Goal: Transaction & Acquisition: Purchase product/service

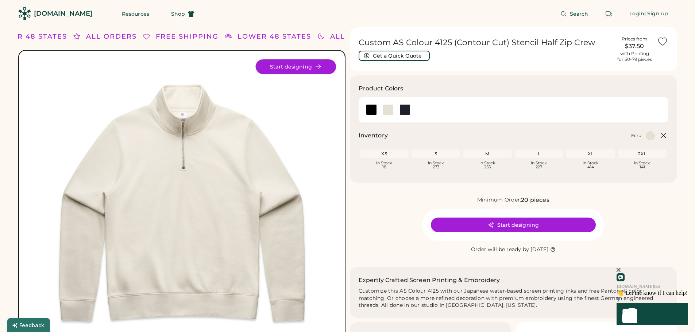
click at [288, 67] on button "Start designing" at bounding box center [296, 66] width 80 height 15
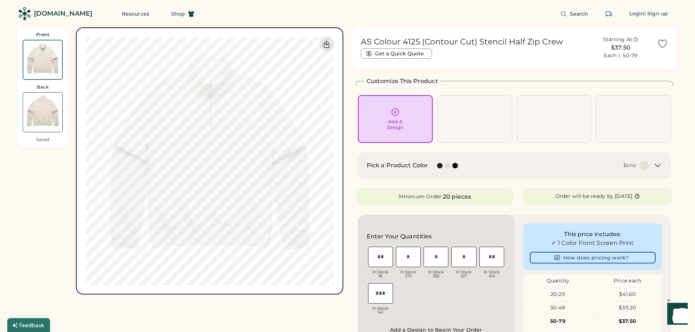
click at [447, 166] on div at bounding box center [447, 165] width 5 height 5
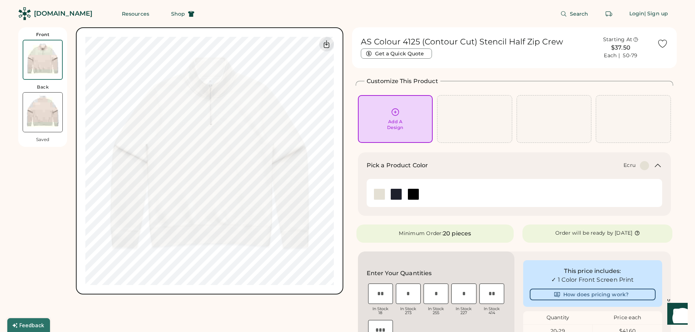
click at [378, 195] on img at bounding box center [379, 194] width 11 height 11
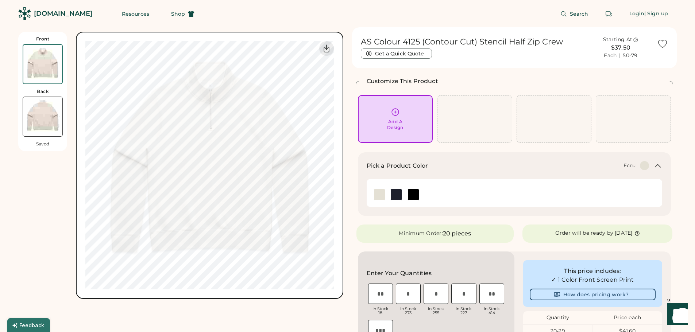
click at [393, 114] on icon at bounding box center [395, 112] width 9 height 9
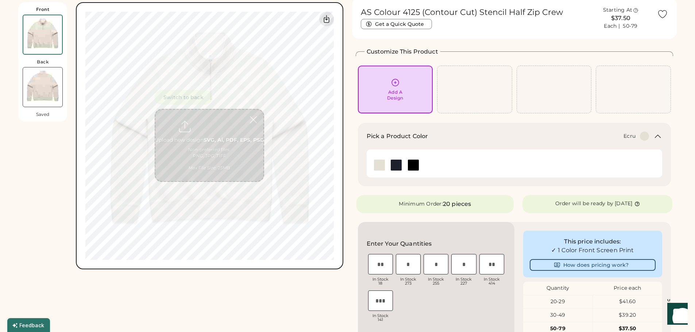
scroll to position [32, 0]
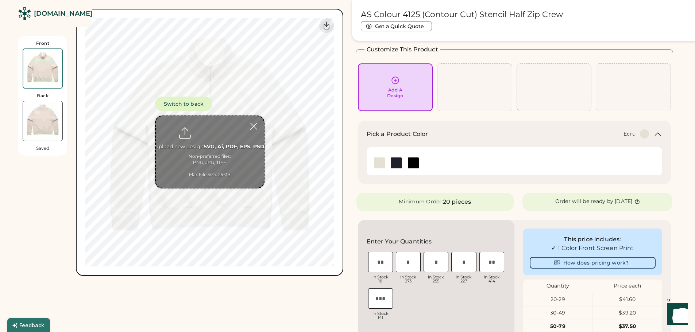
click at [210, 137] on input "file" at bounding box center [210, 152] width 108 height 72
type input "**********"
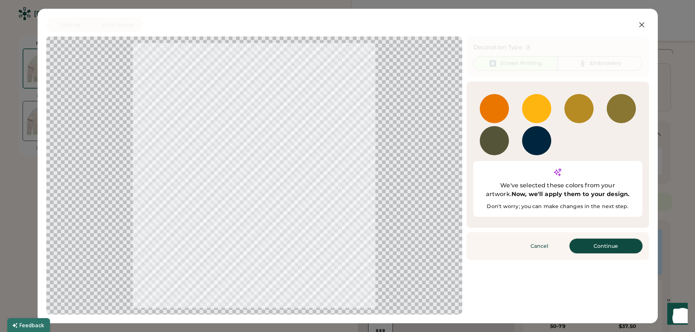
click at [605, 239] on button "Continue" at bounding box center [606, 246] width 73 height 15
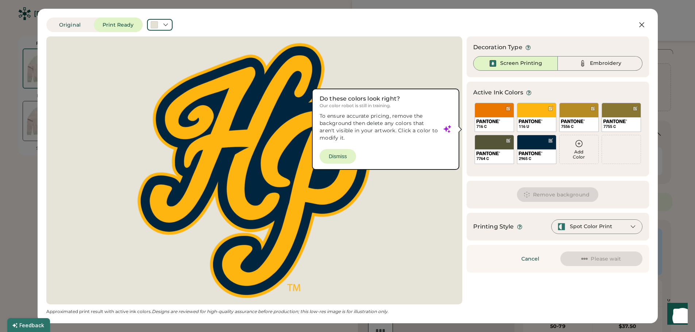
click at [336, 156] on div at bounding box center [254, 170] width 403 height 255
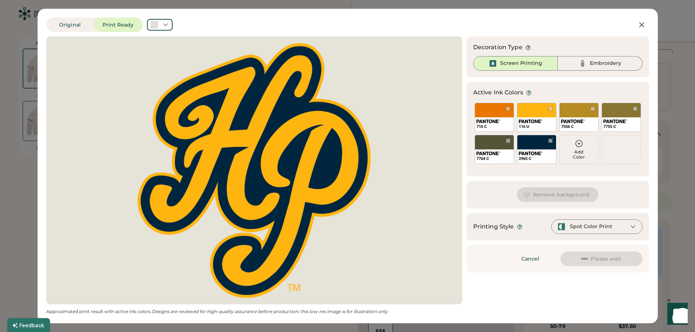
scroll to position [0, 0]
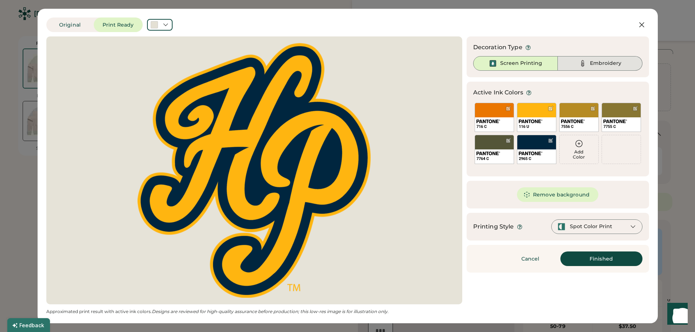
click at [600, 61] on div "Embroidery" at bounding box center [605, 63] width 31 height 7
click at [536, 117] on div "116 U" at bounding box center [536, 124] width 39 height 14
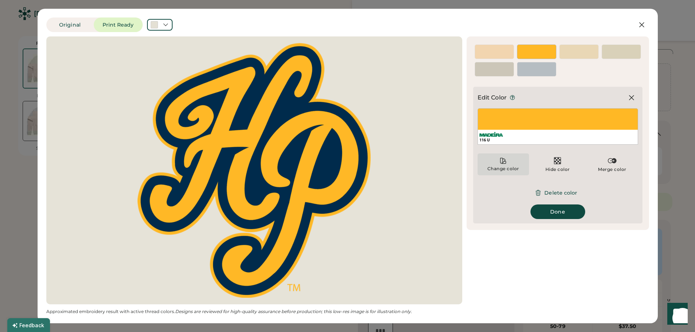
click at [501, 163] on icon at bounding box center [503, 160] width 5 height 5
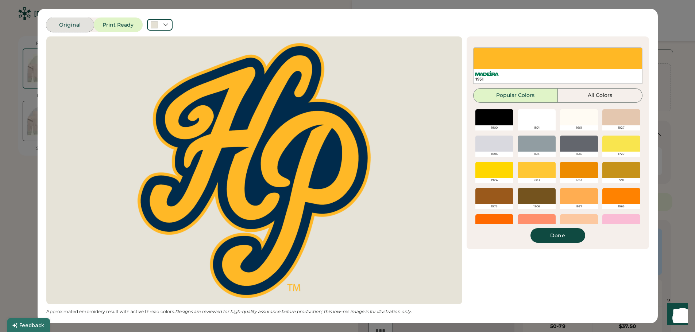
click at [71, 23] on button "Original" at bounding box center [69, 25] width 47 height 15
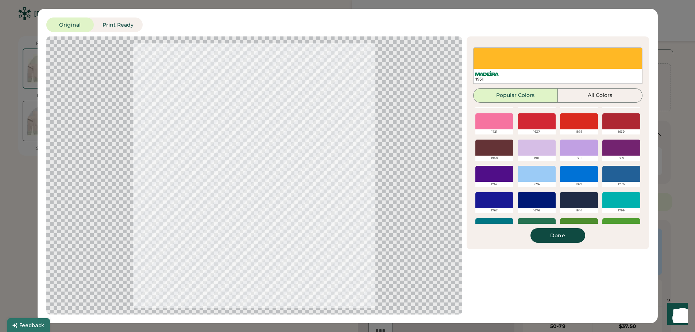
scroll to position [135, 0]
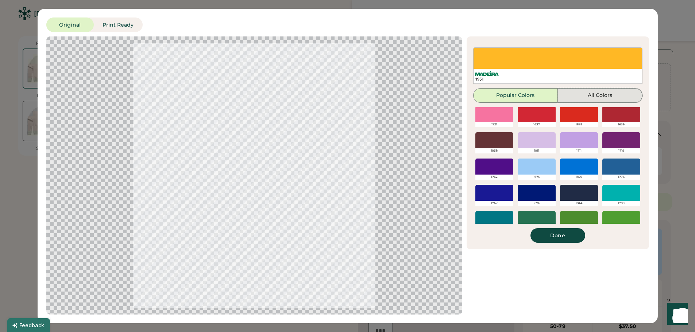
click at [608, 91] on button "All Colors" at bounding box center [600, 95] width 85 height 15
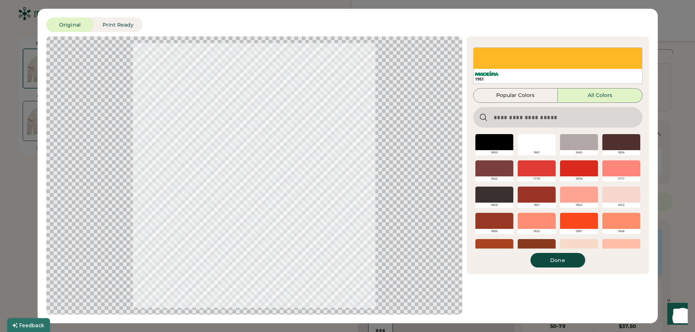
click at [13, 170] on div "Original Print Ready Updating Image Approximated embroidery result with active …" at bounding box center [347, 166] width 695 height 332
click at [562, 260] on button "Done" at bounding box center [558, 260] width 55 height 15
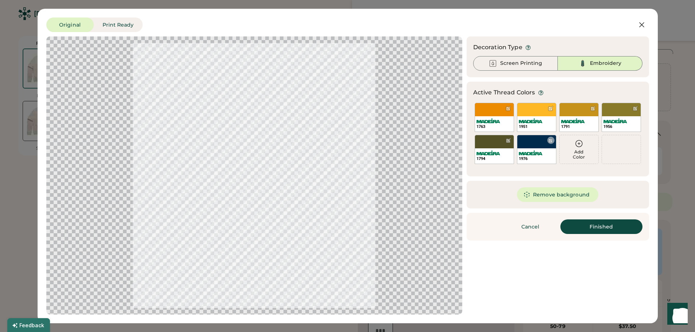
click at [537, 139] on div "1976" at bounding box center [536, 149] width 39 height 29
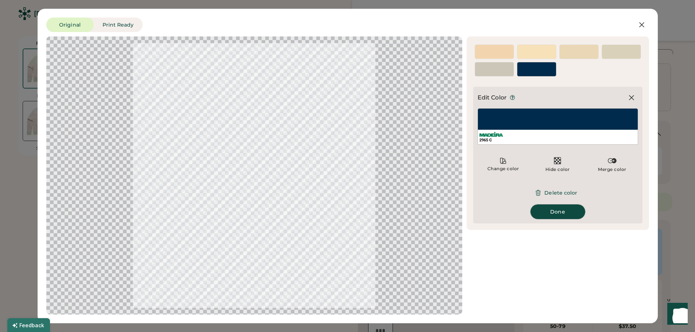
click at [552, 209] on button "Done" at bounding box center [558, 212] width 55 height 15
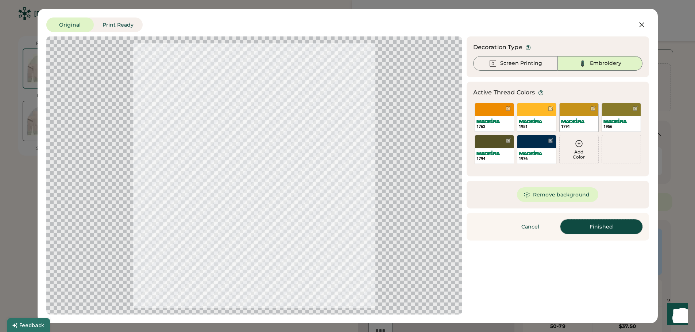
click at [591, 225] on button "Finished" at bounding box center [601, 227] width 82 height 15
click at [526, 144] on div "1976" at bounding box center [536, 149] width 39 height 29
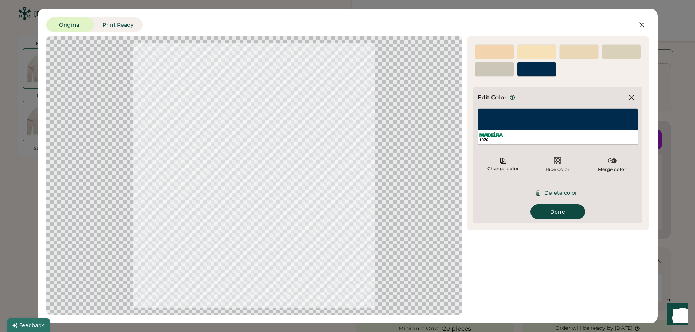
type input "****"
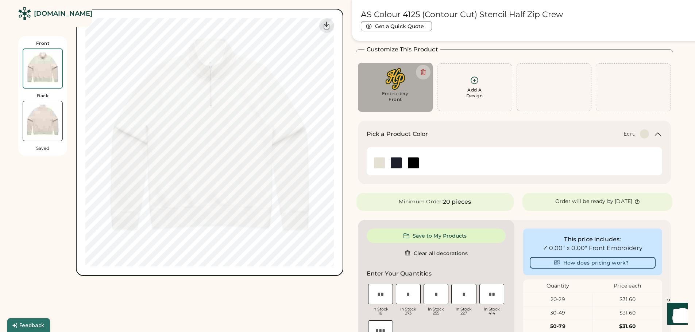
type input "****"
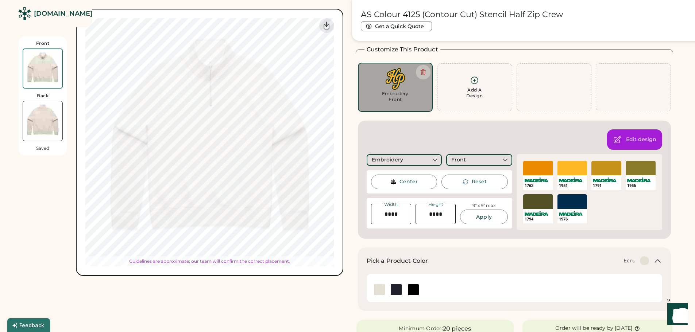
type input "****"
drag, startPoint x: 321, startPoint y: 296, endPoint x: 319, endPoint y: 290, distance: 6.0
click at [321, 296] on div "Front Back Saved Switch to back Upload new design SVG, Ai, PDF, EPS, PSD Non-pr…" at bounding box center [180, 334] width 325 height 676
click at [393, 97] on div "Front" at bounding box center [395, 100] width 13 height 6
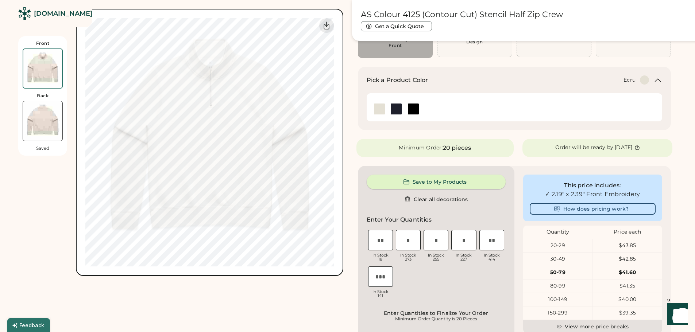
scroll to position [105, 0]
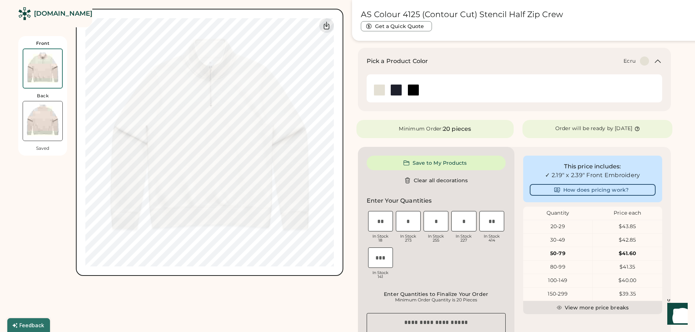
click at [378, 91] on img at bounding box center [379, 90] width 11 height 11
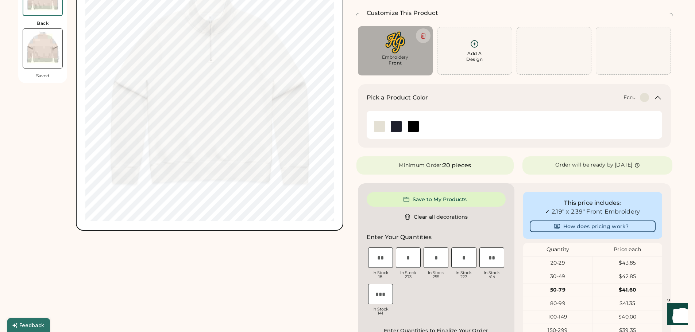
scroll to position [0, 0]
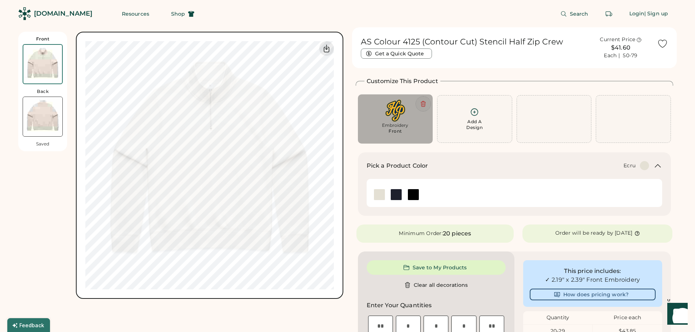
click at [424, 103] on icon at bounding box center [423, 104] width 7 height 7
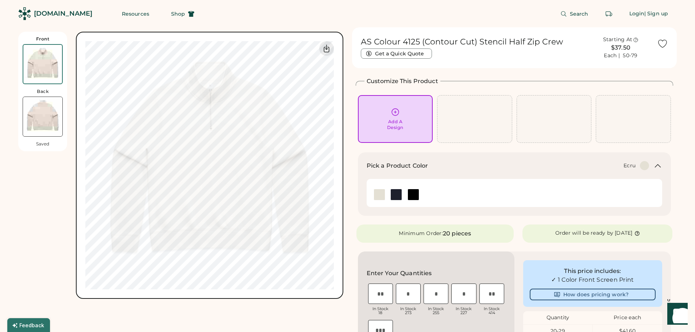
click at [394, 112] on icon at bounding box center [395, 112] width 9 height 9
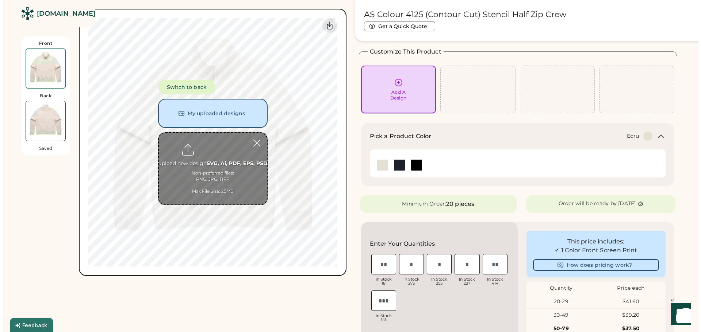
scroll to position [32, 0]
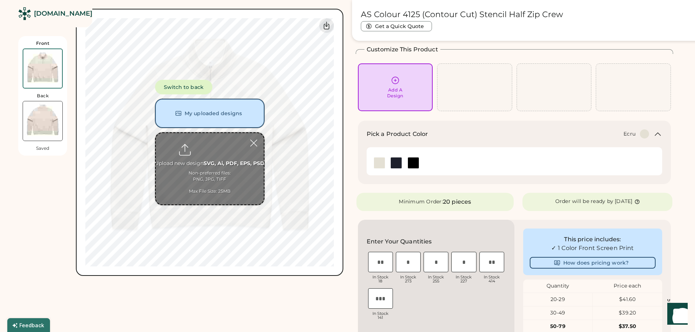
click at [209, 115] on button "My uploaded designs" at bounding box center [209, 113] width 109 height 29
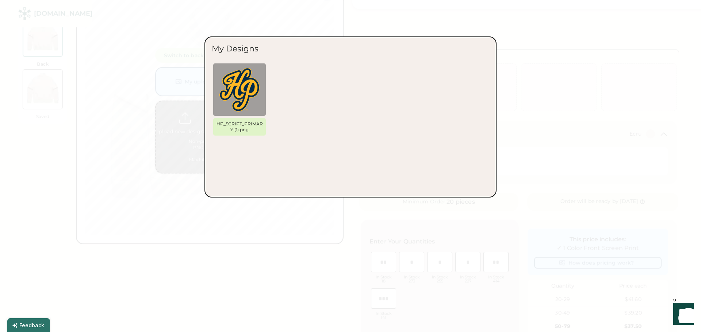
click at [231, 94] on img at bounding box center [239, 90] width 44 height 44
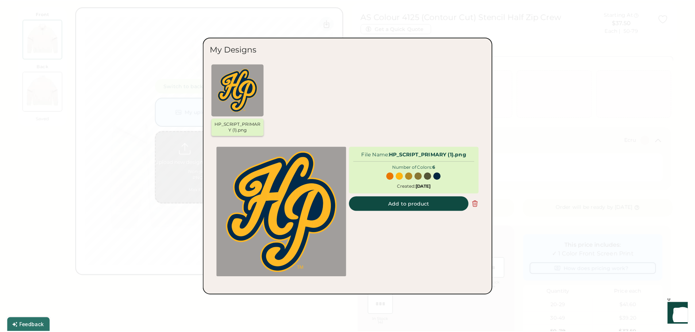
scroll to position [20, 0]
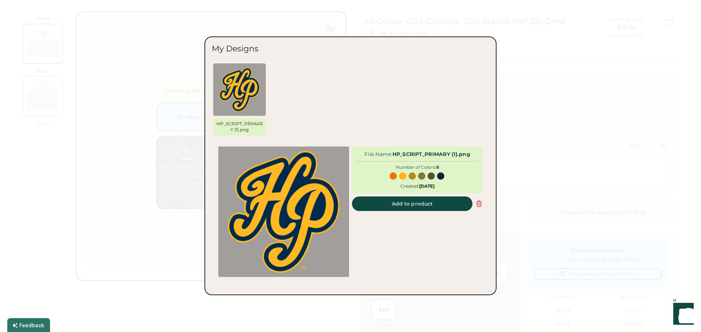
click at [478, 205] on icon at bounding box center [478, 203] width 7 height 7
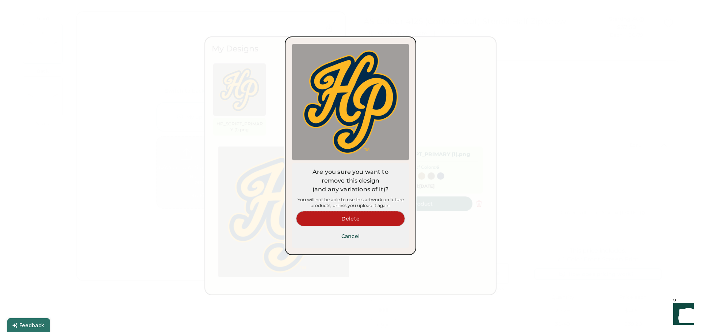
click at [363, 219] on button "Delete" at bounding box center [350, 219] width 108 height 15
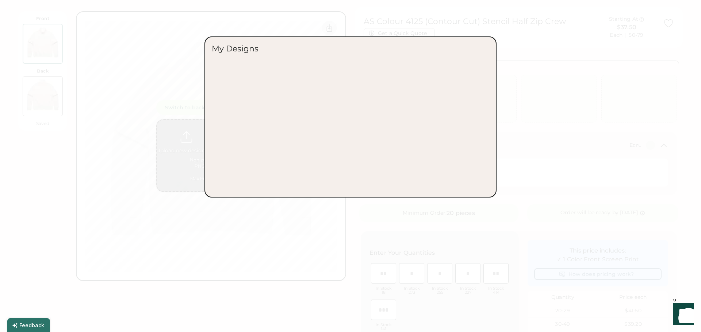
click at [364, 215] on div at bounding box center [350, 166] width 701 height 332
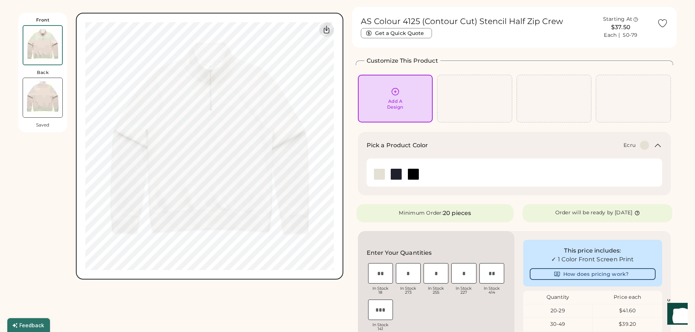
click at [392, 94] on icon at bounding box center [395, 91] width 9 height 9
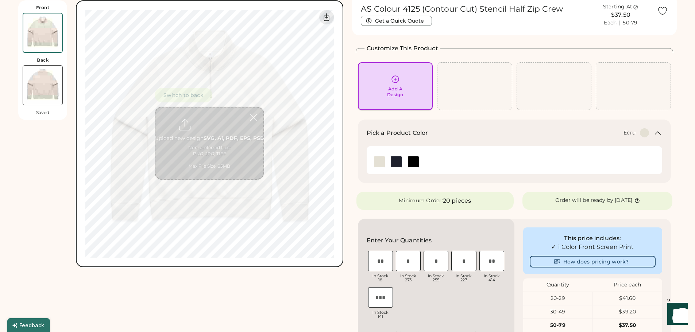
scroll to position [33, 0]
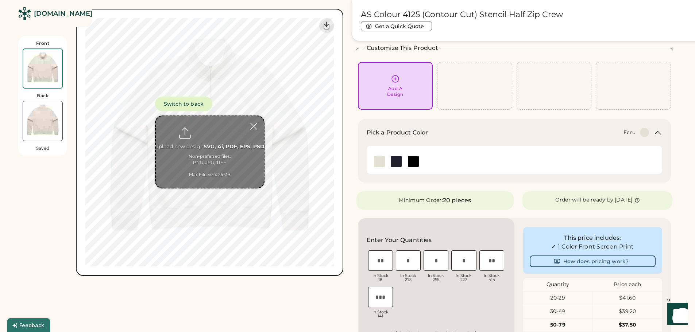
click at [211, 148] on input "file" at bounding box center [210, 152] width 108 height 72
type input "**********"
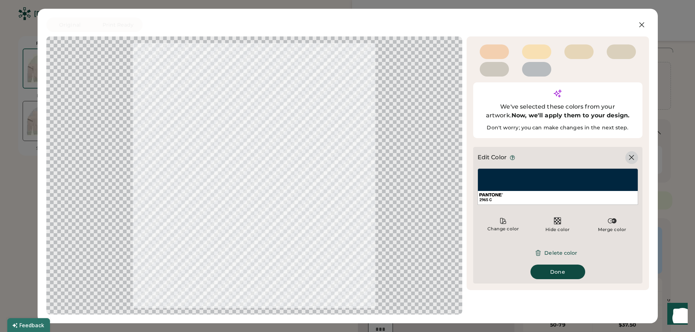
click at [633, 153] on icon at bounding box center [631, 157] width 9 height 9
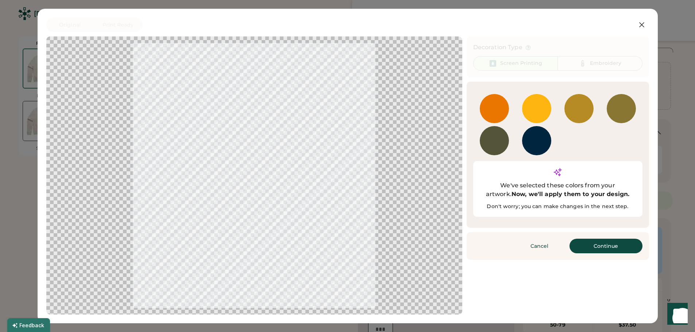
click at [491, 135] on div "7764 C" at bounding box center [494, 140] width 29 height 29
click at [600, 239] on button "Continue" at bounding box center [606, 246] width 73 height 15
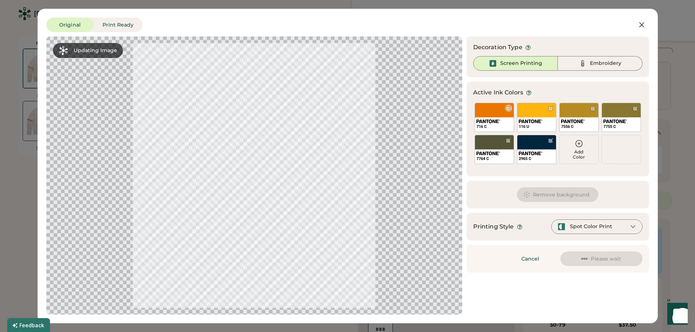
click at [482, 113] on div "716 C" at bounding box center [494, 117] width 39 height 29
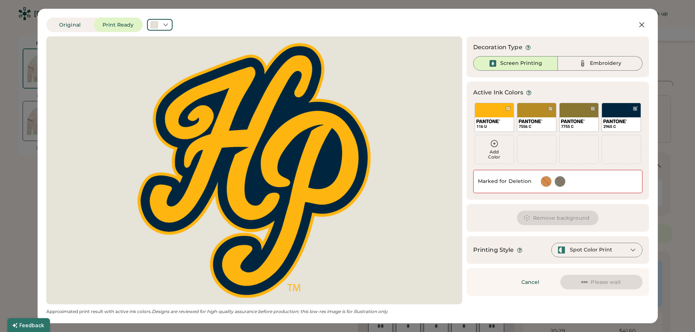
scroll to position [33, 0]
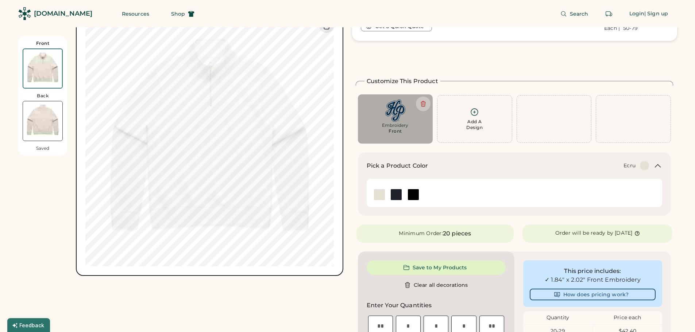
scroll to position [73, 0]
